Goal: Information Seeking & Learning: Learn about a topic

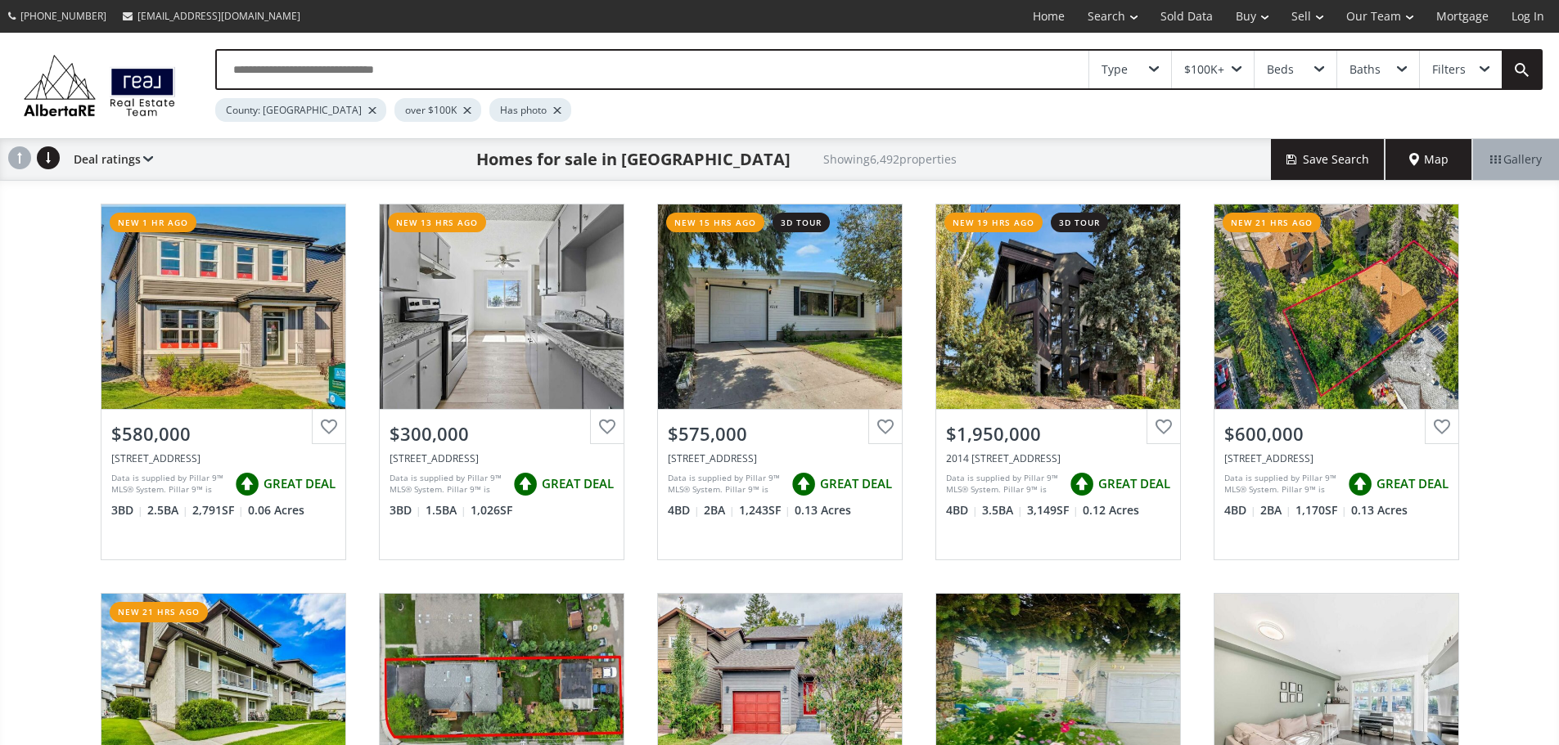
click at [1143, 79] on div "Type" at bounding box center [1130, 70] width 82 height 38
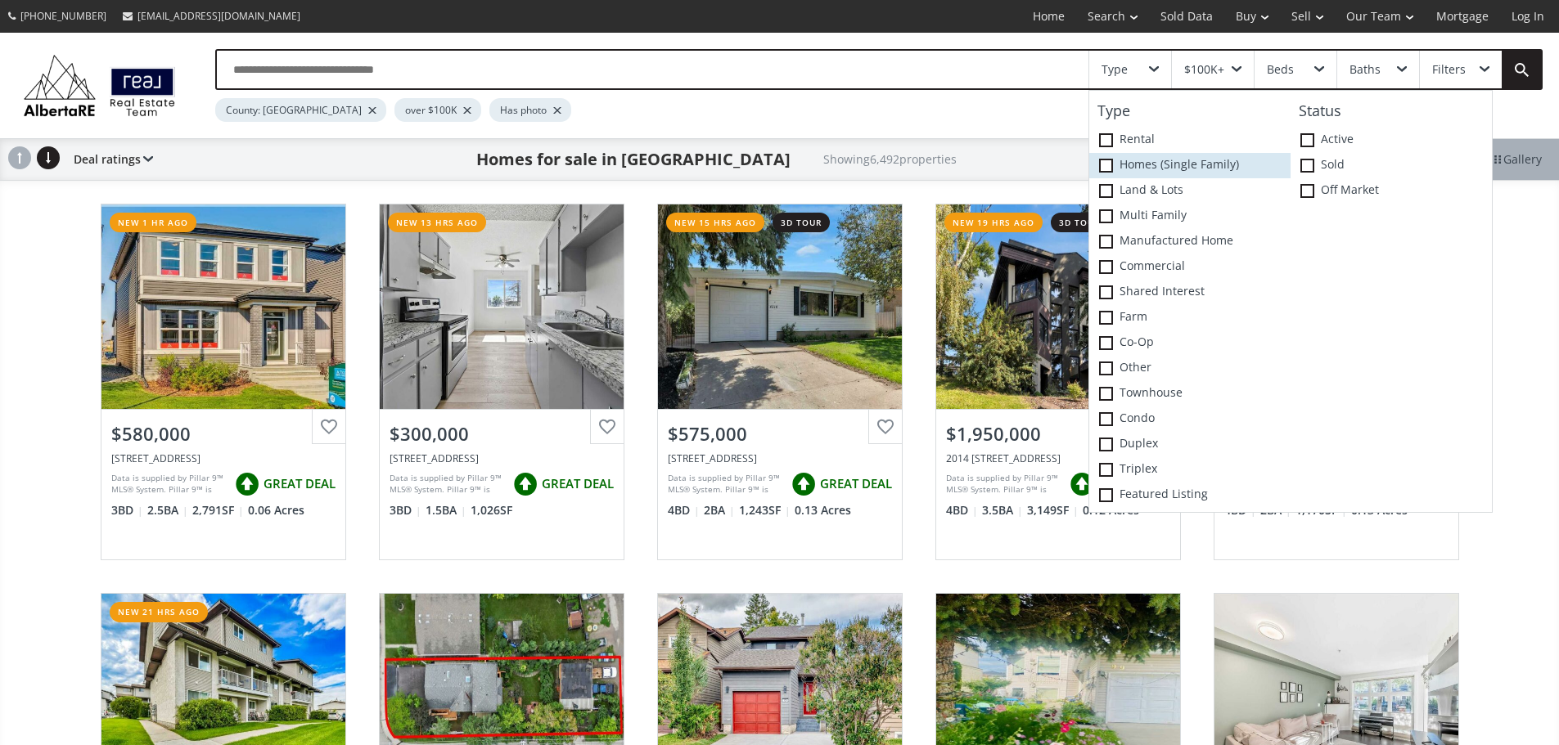
click at [1100, 173] on span at bounding box center [1106, 166] width 14 height 14
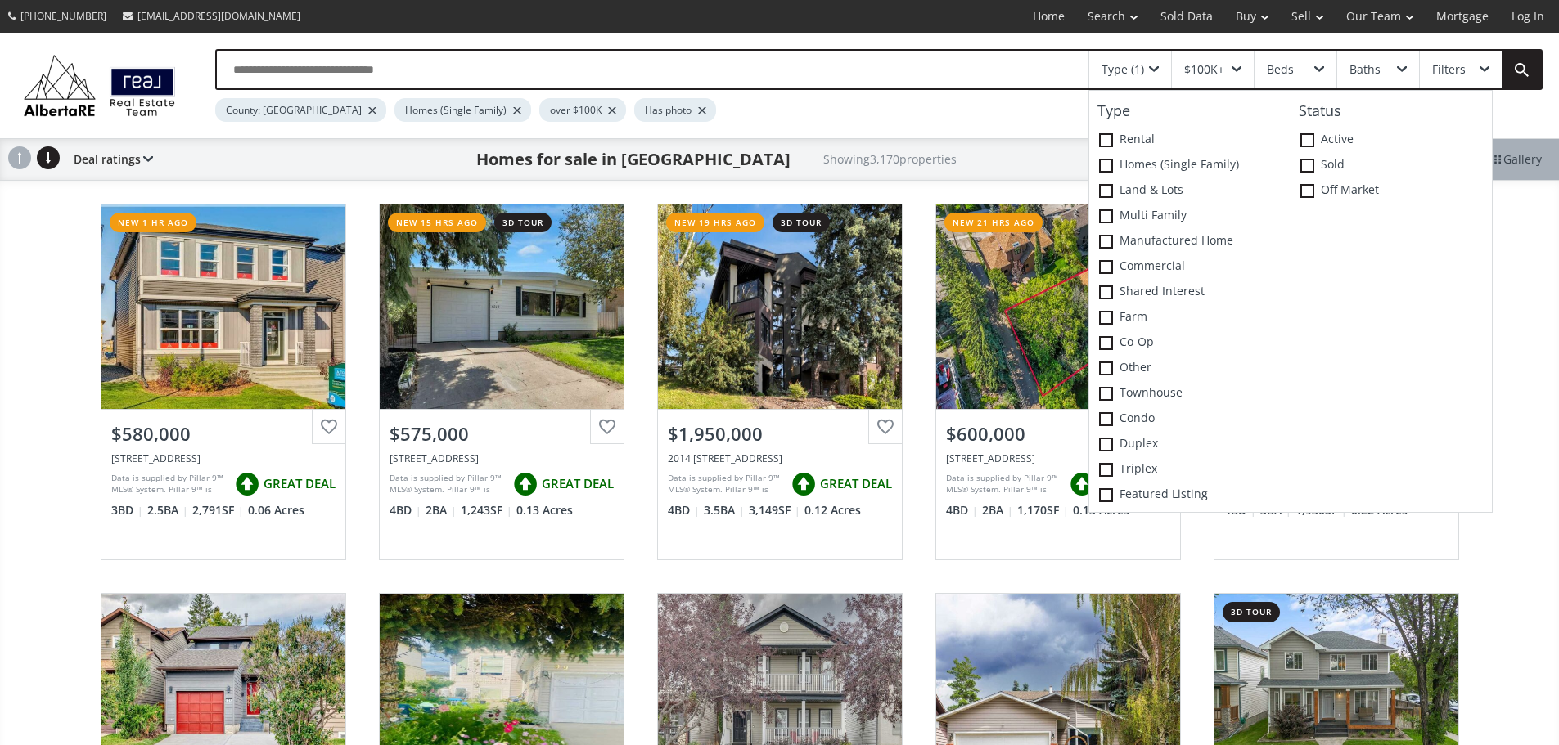
click at [1240, 68] on div "$100K+" at bounding box center [1213, 70] width 82 height 38
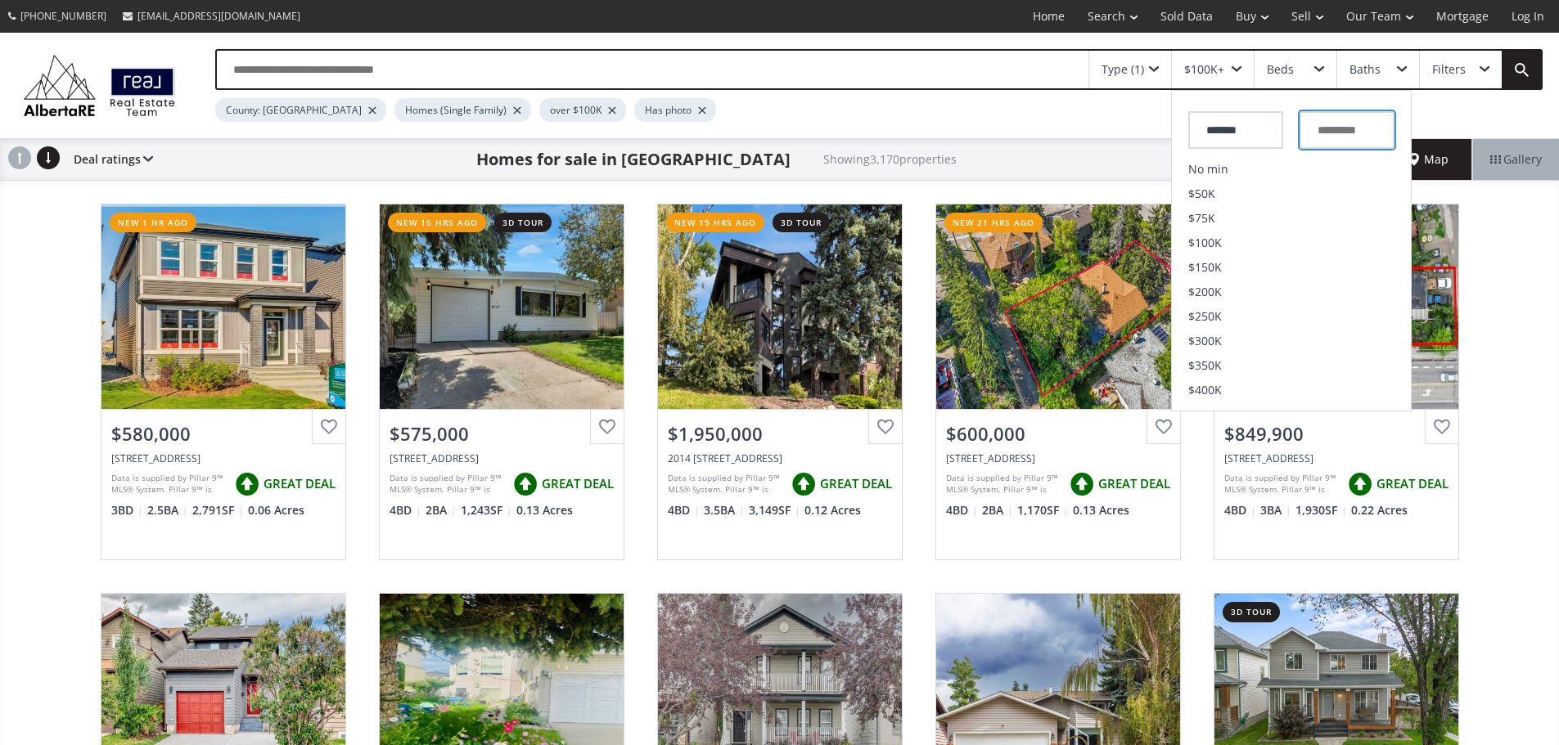
click at [1358, 142] on input "text" at bounding box center [1346, 130] width 95 height 38
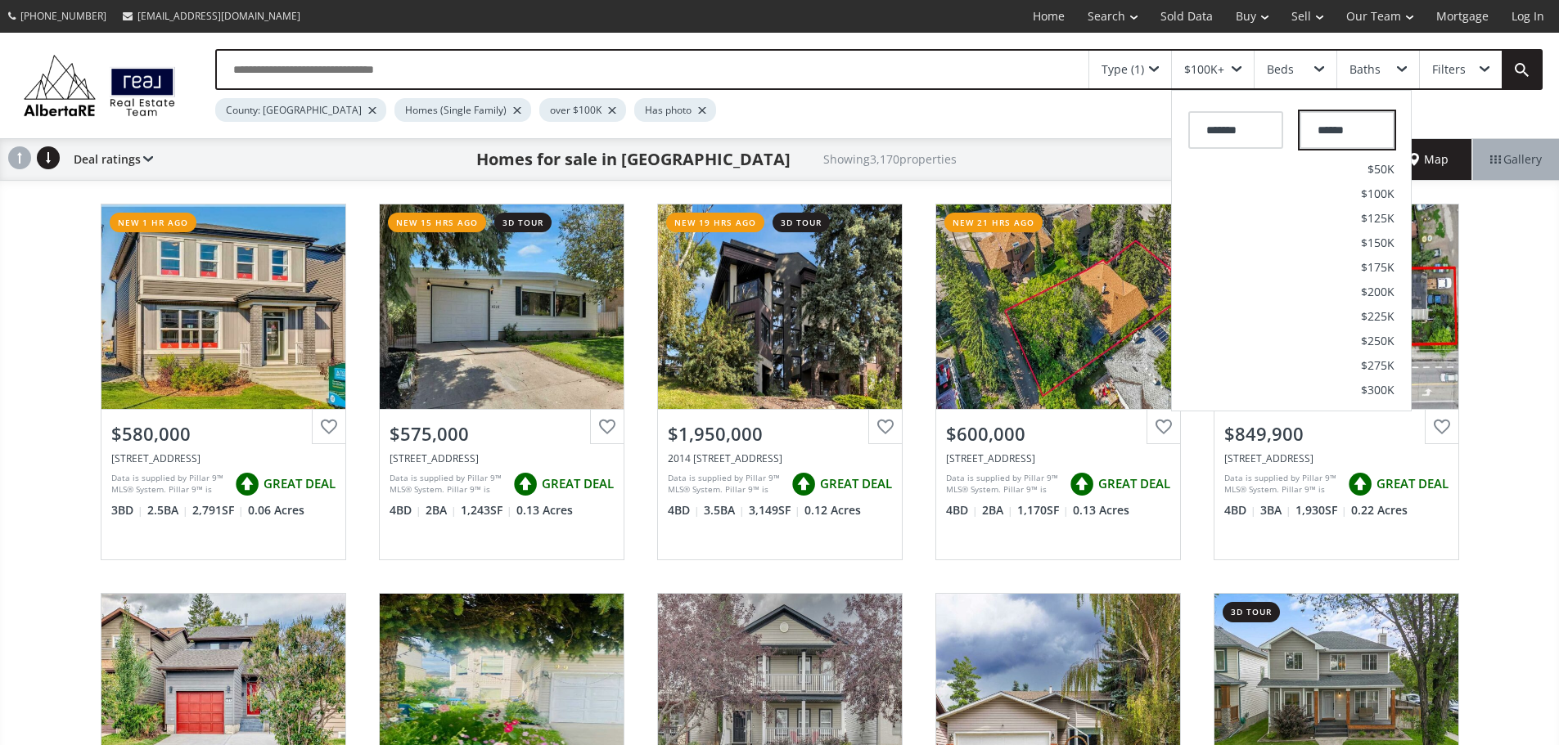
type input "*******"
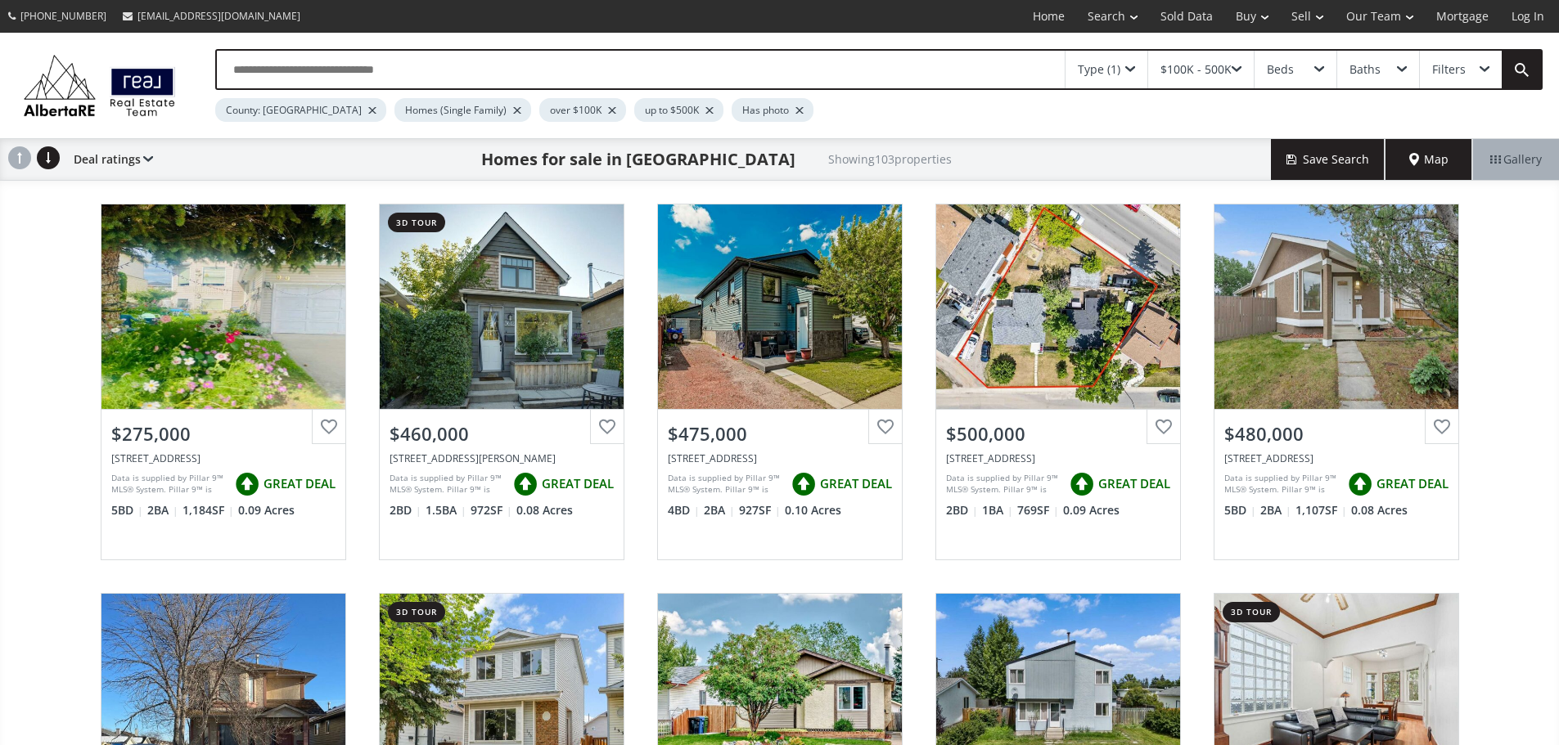
click at [1313, 79] on div "Beds" at bounding box center [1295, 70] width 82 height 38
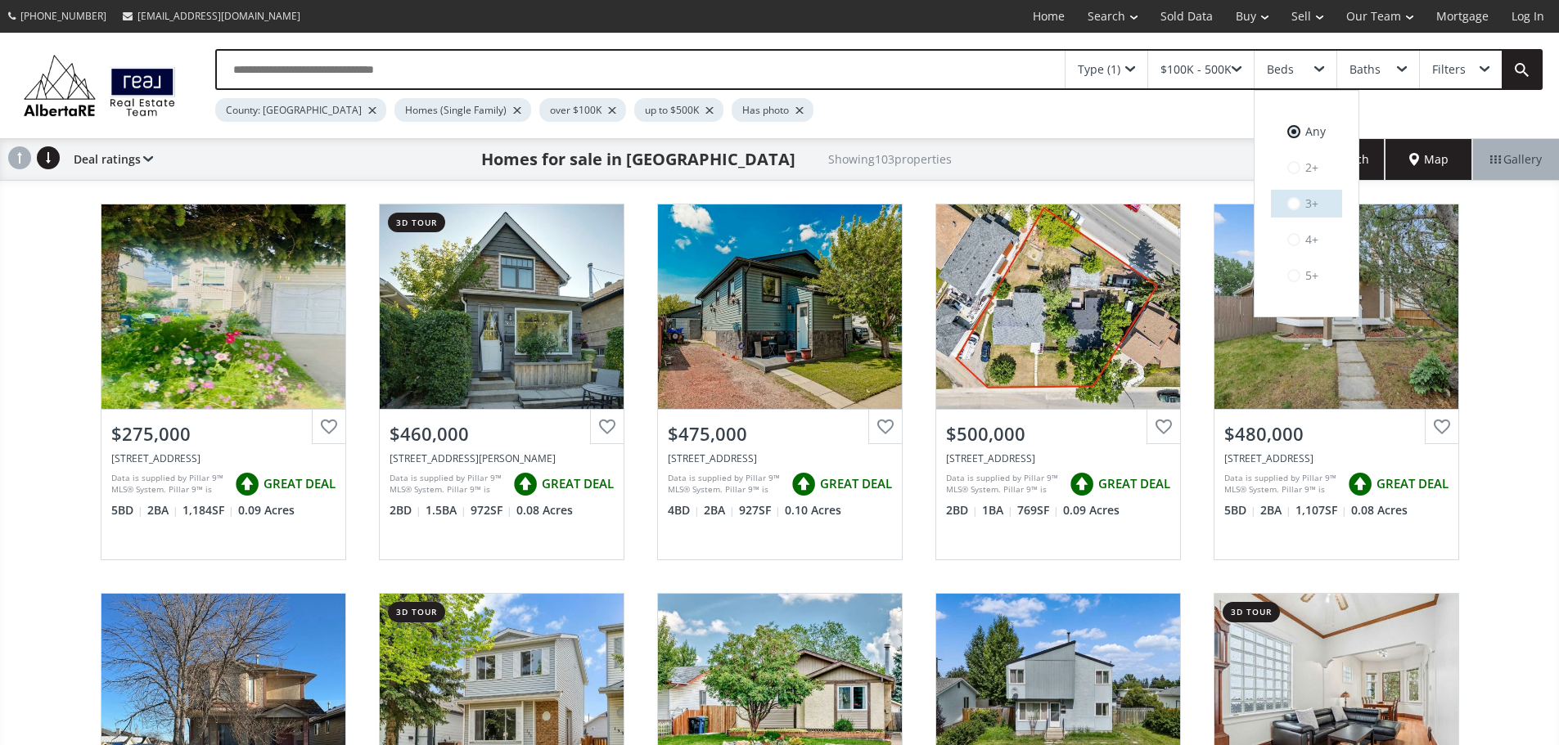
click at [1291, 212] on span at bounding box center [1293, 204] width 13 height 16
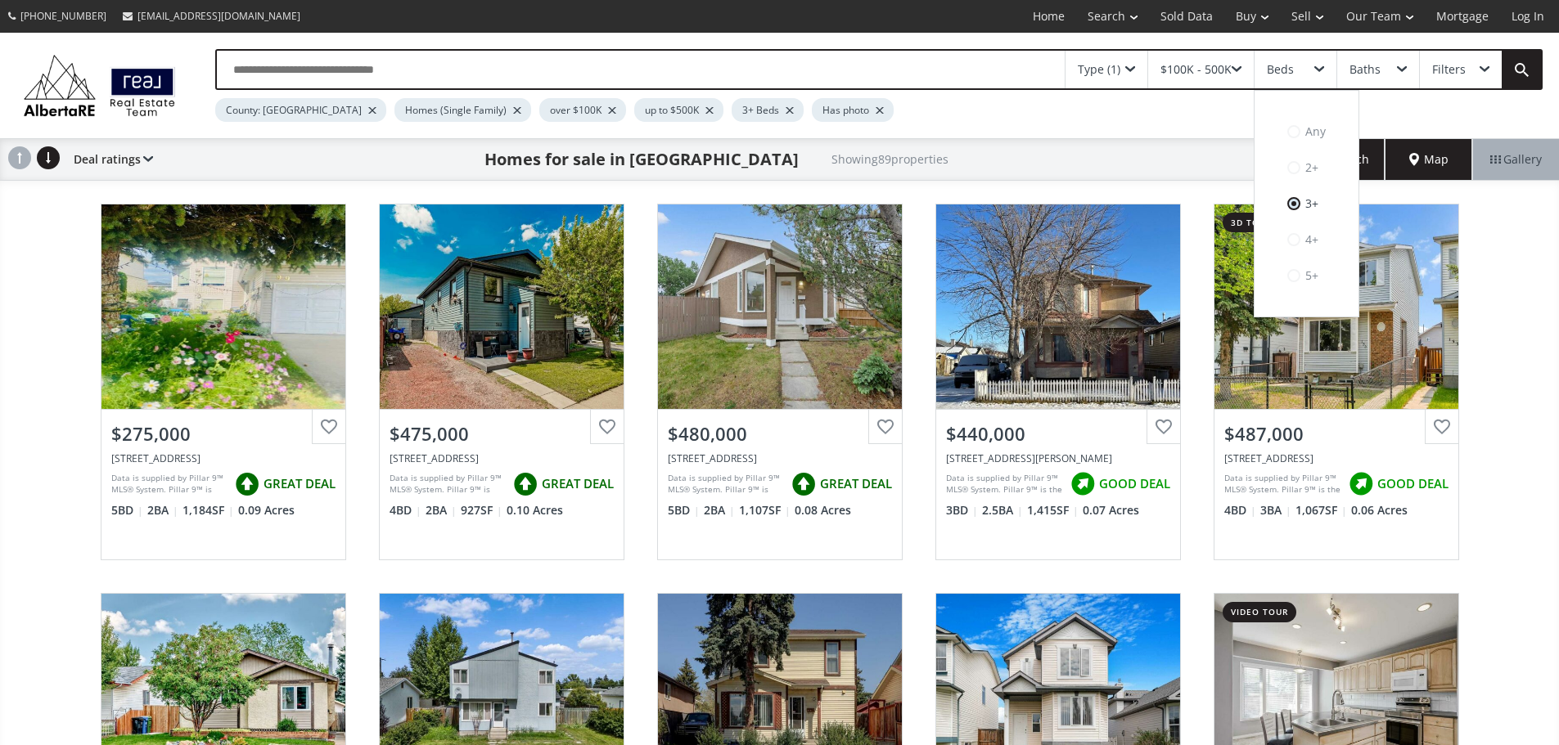
click at [1491, 79] on div "Filters" at bounding box center [1461, 70] width 82 height 38
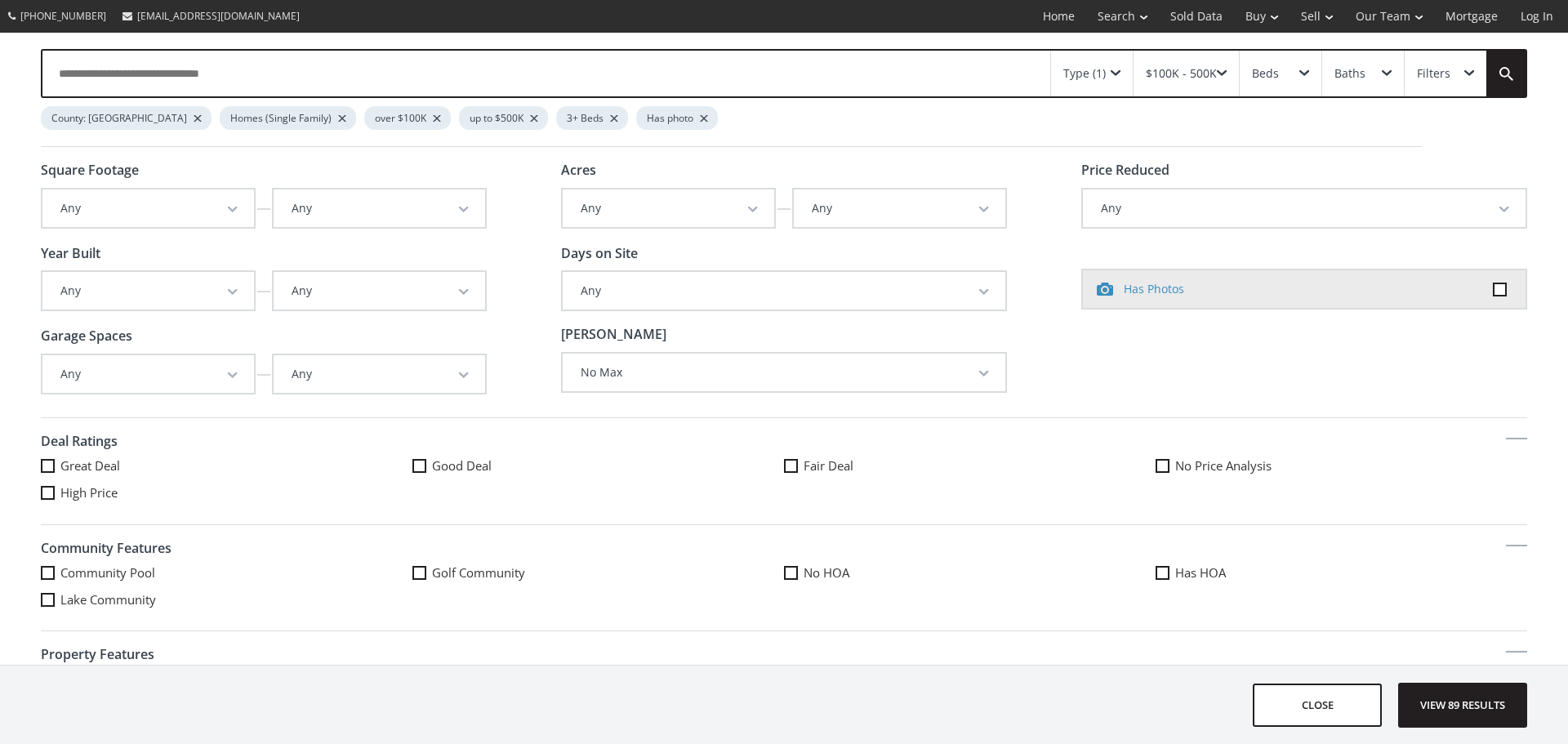
click at [241, 375] on button "Any" at bounding box center [149, 374] width 212 height 38
click at [212, 422] on link "1" at bounding box center [149, 425] width 212 height 21
click at [1470, 705] on span "View 49 results" at bounding box center [1462, 705] width 119 height 43
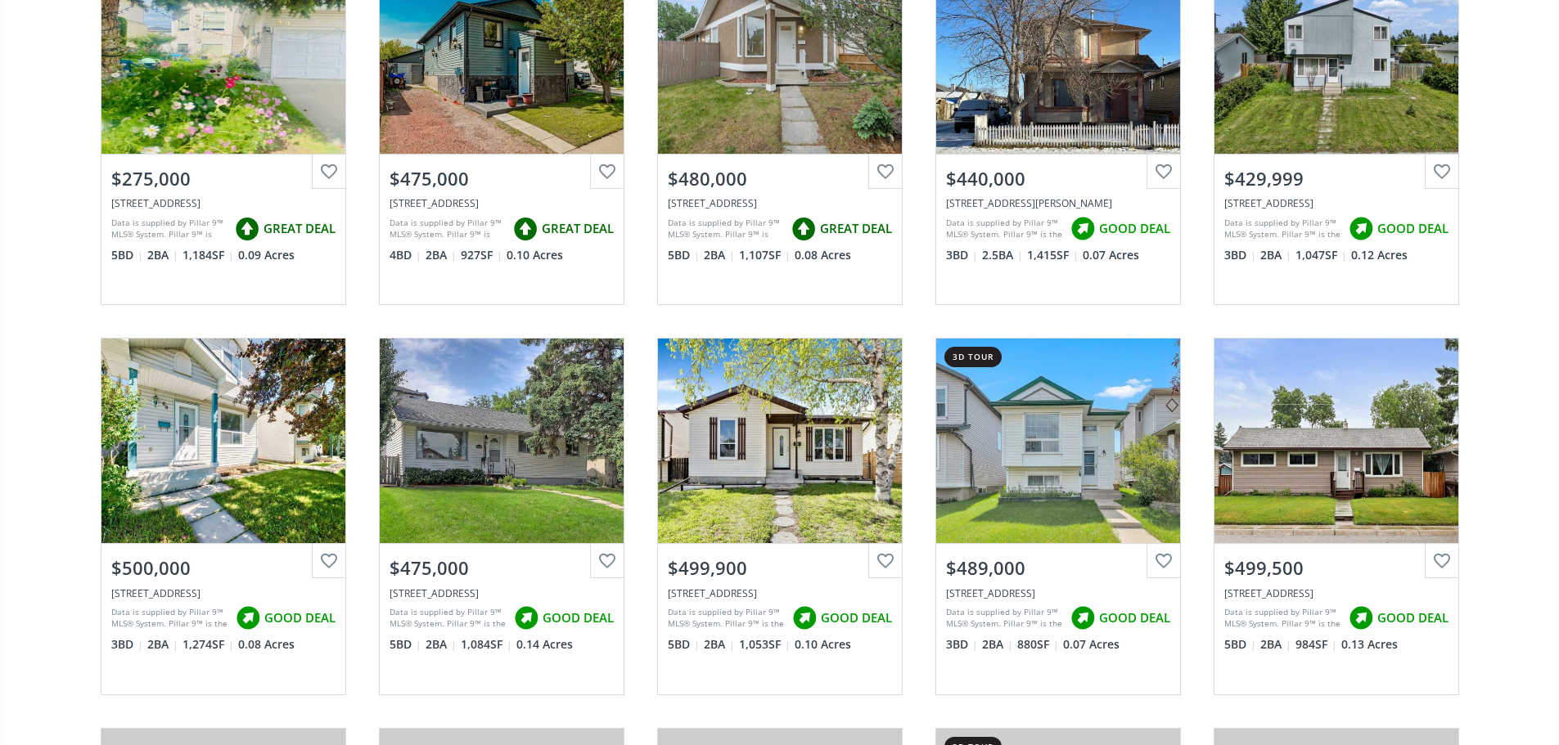
scroll to position [327, 0]
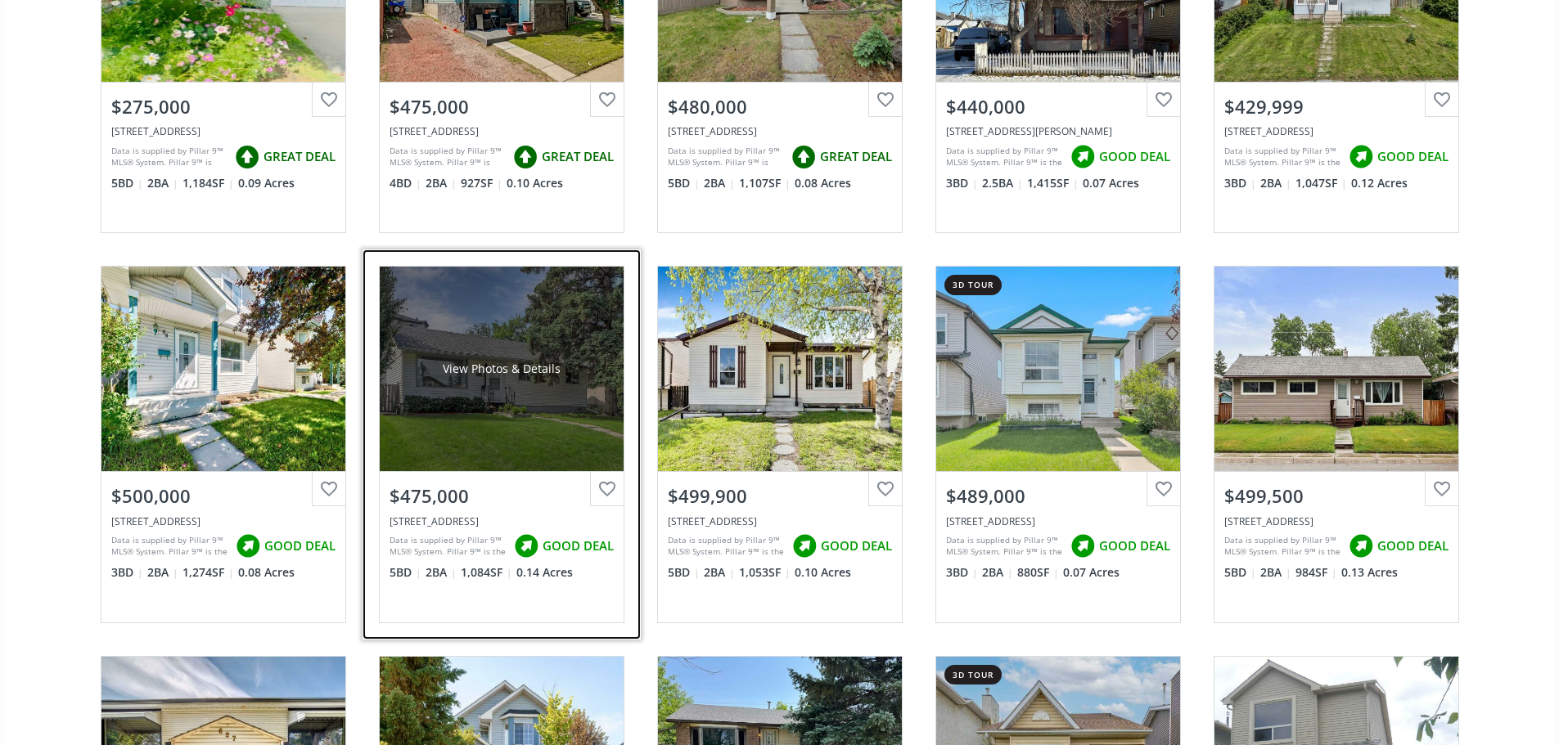
click at [546, 357] on div "View Photos & Details" at bounding box center [502, 369] width 244 height 205
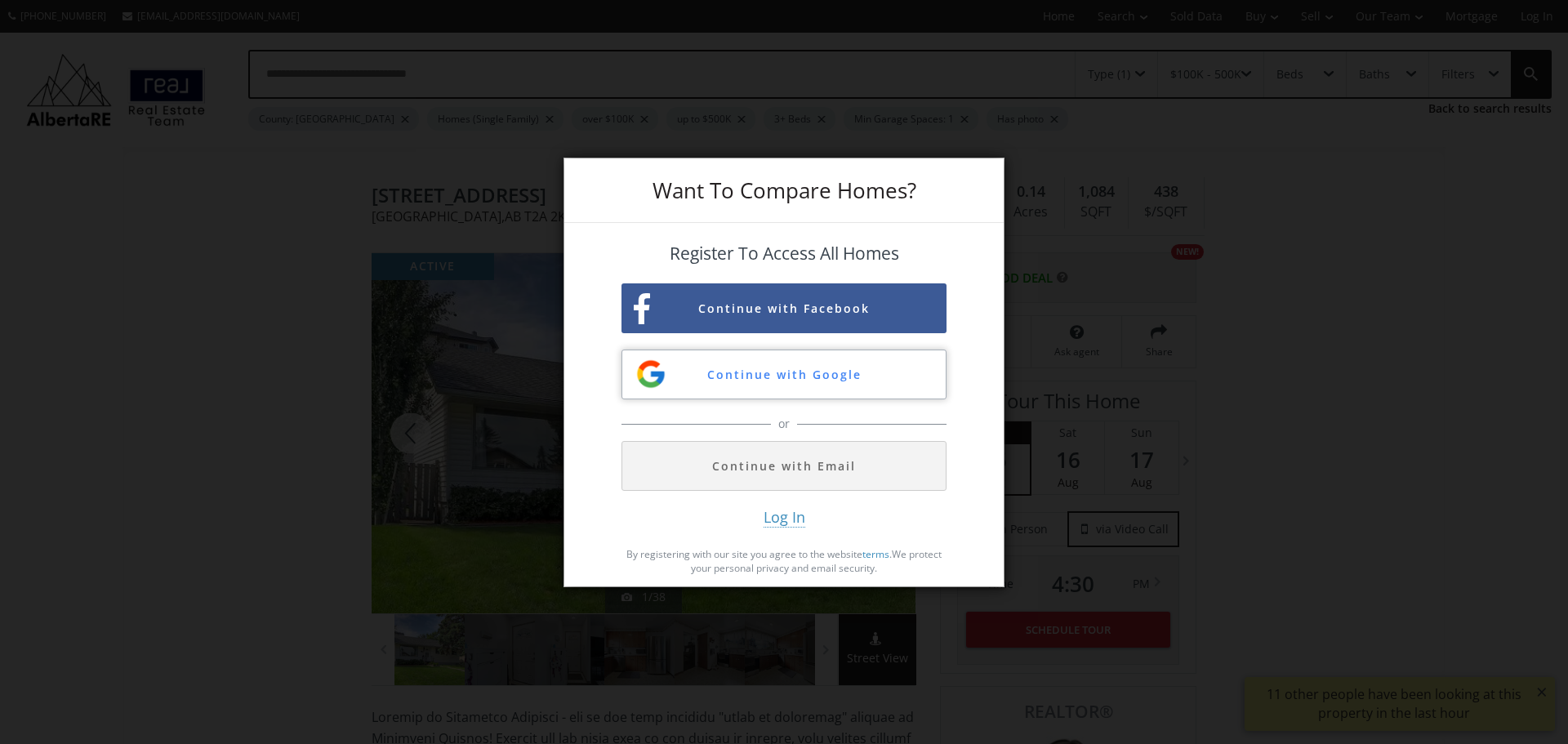
click at [837, 381] on button "Continue with Google" at bounding box center [784, 374] width 325 height 50
